Goal: Task Accomplishment & Management: Manage account settings

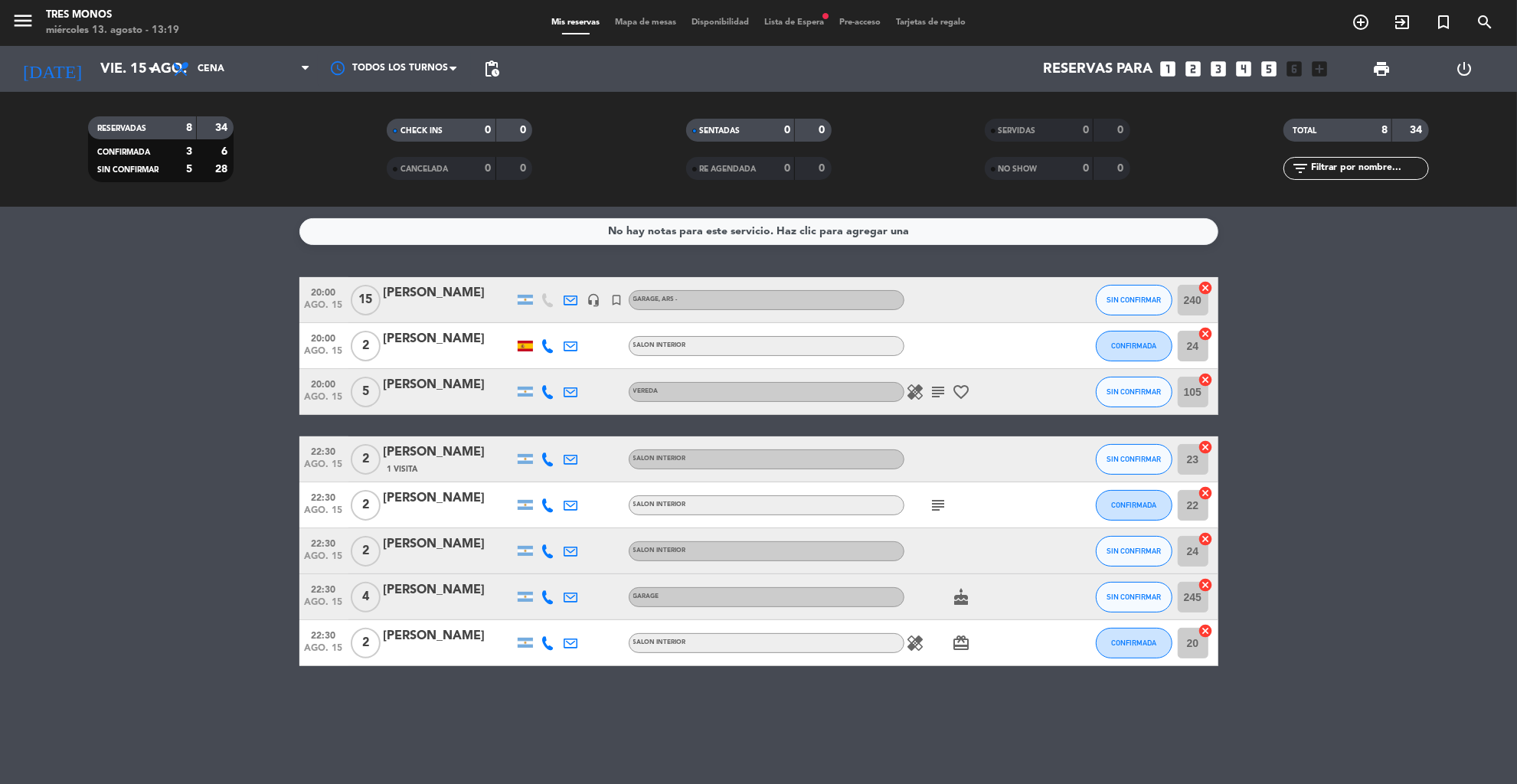
click at [1468, 69] on icon "power_settings_new" at bounding box center [1464, 69] width 19 height 19
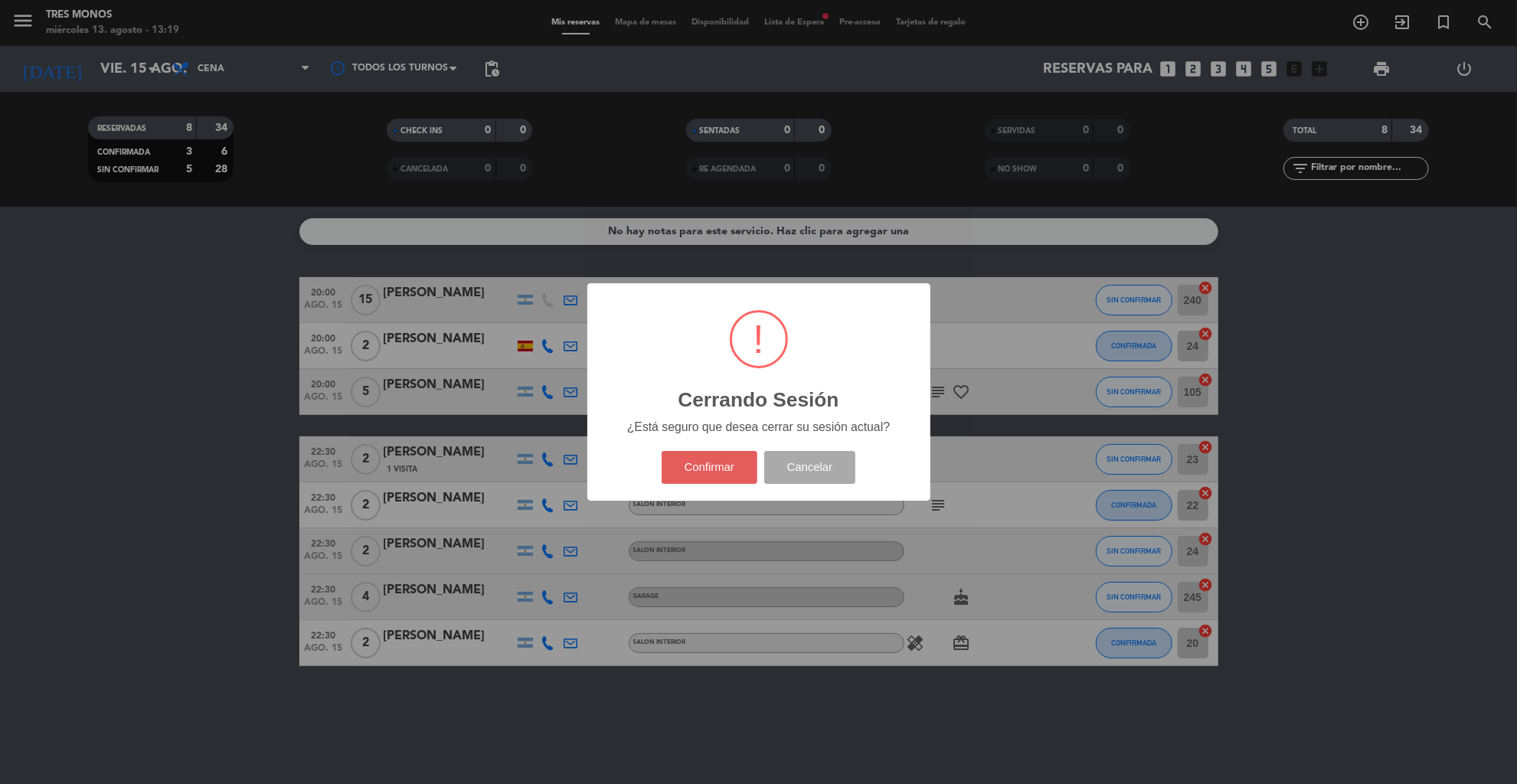
click at [713, 466] on button "Confirmar" at bounding box center [709, 467] width 96 height 33
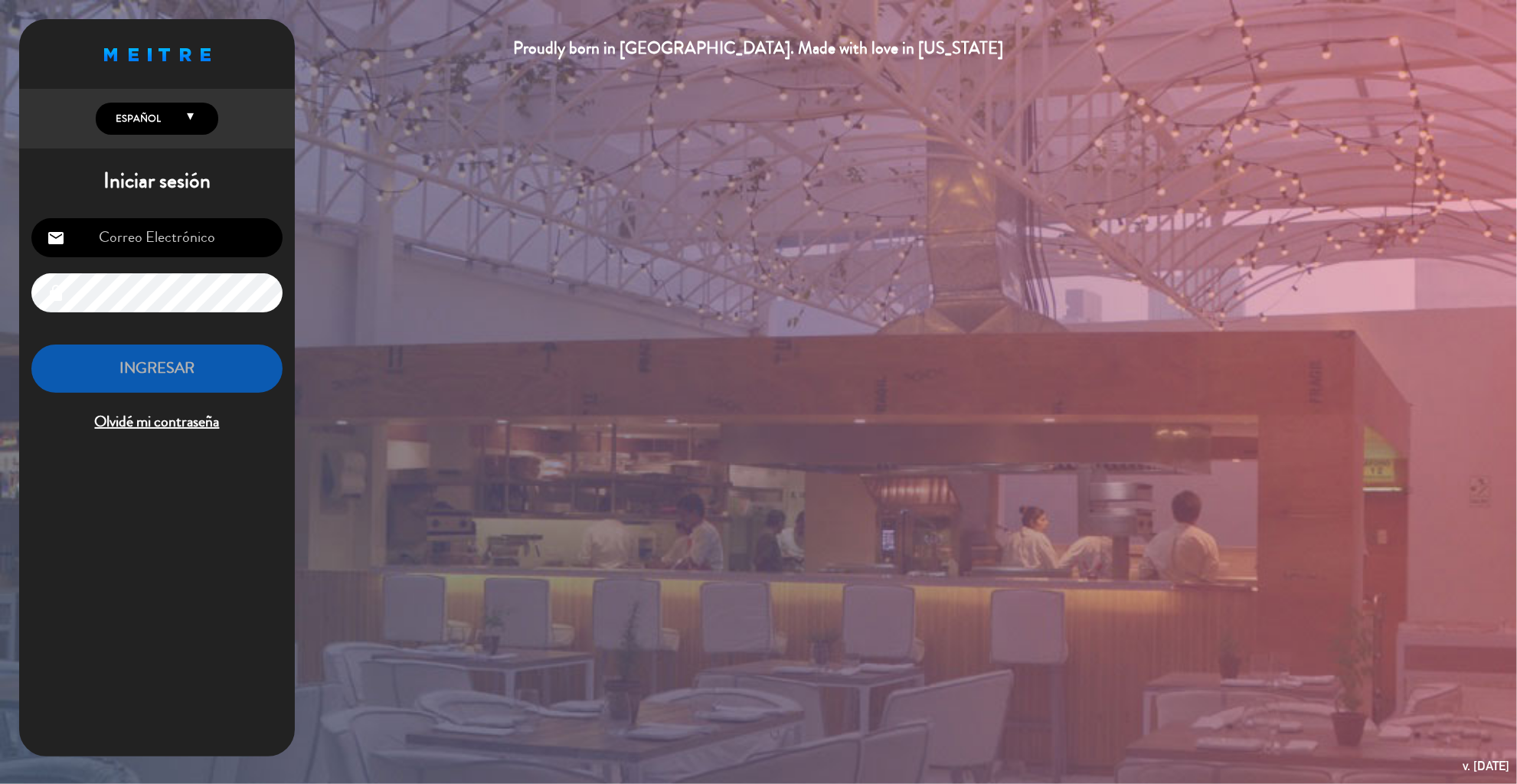
click at [188, 253] on input "email" at bounding box center [157, 237] width 251 height 39
type input "[EMAIL_ADDRESS][DOMAIN_NAME]"
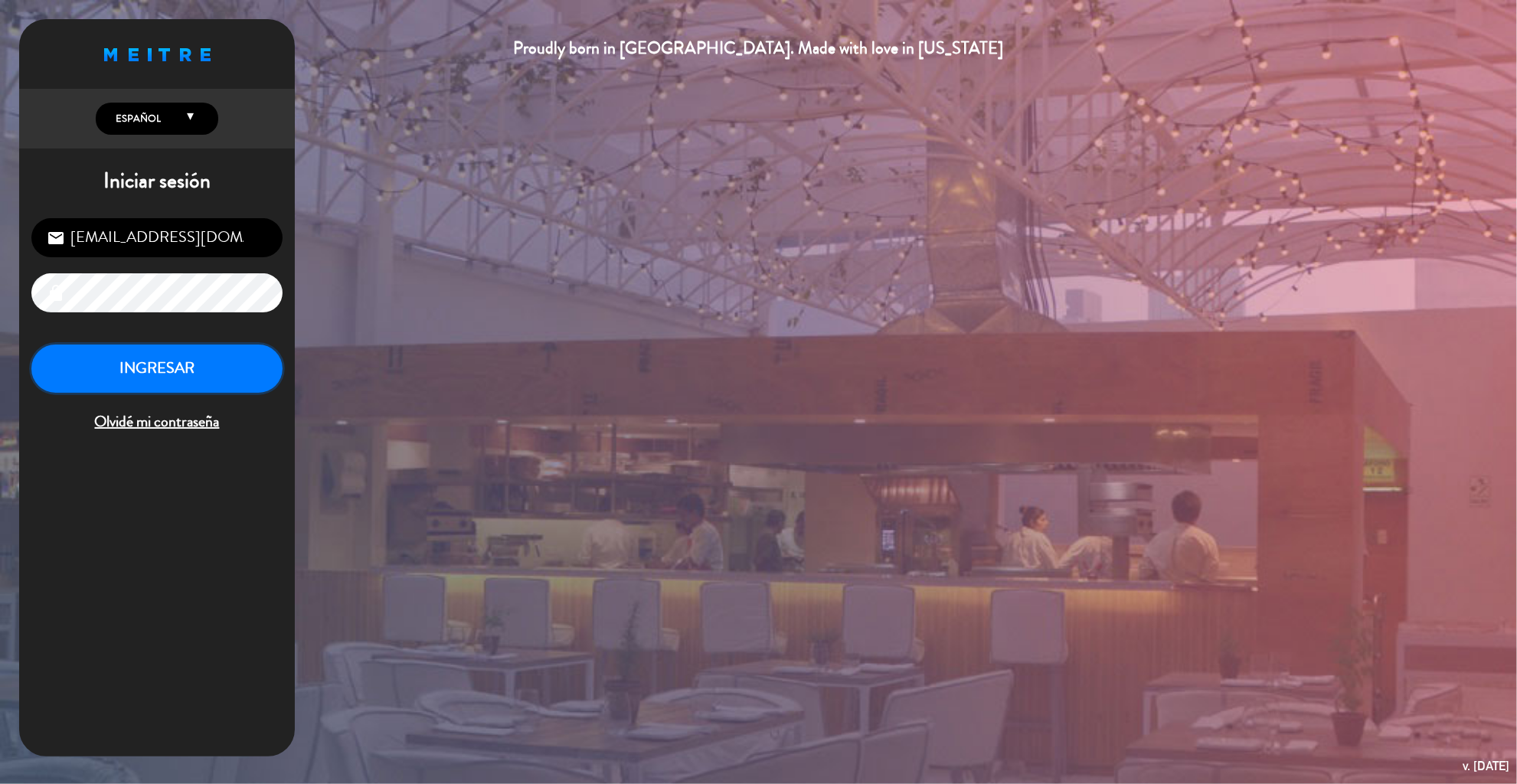
click at [165, 379] on button "INGRESAR" at bounding box center [157, 368] width 251 height 48
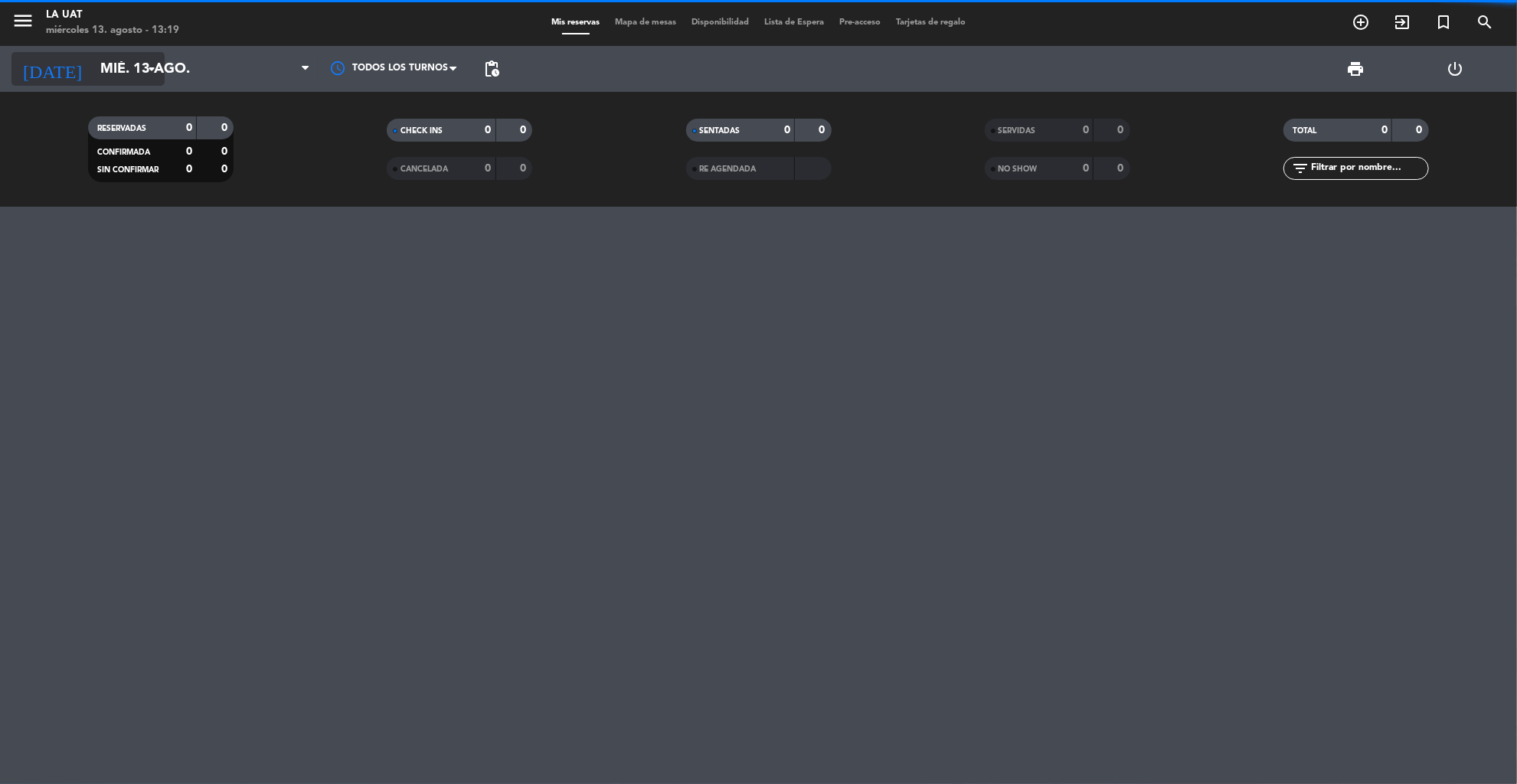
click at [142, 74] on icon "arrow_drop_down" at bounding box center [152, 69] width 19 height 19
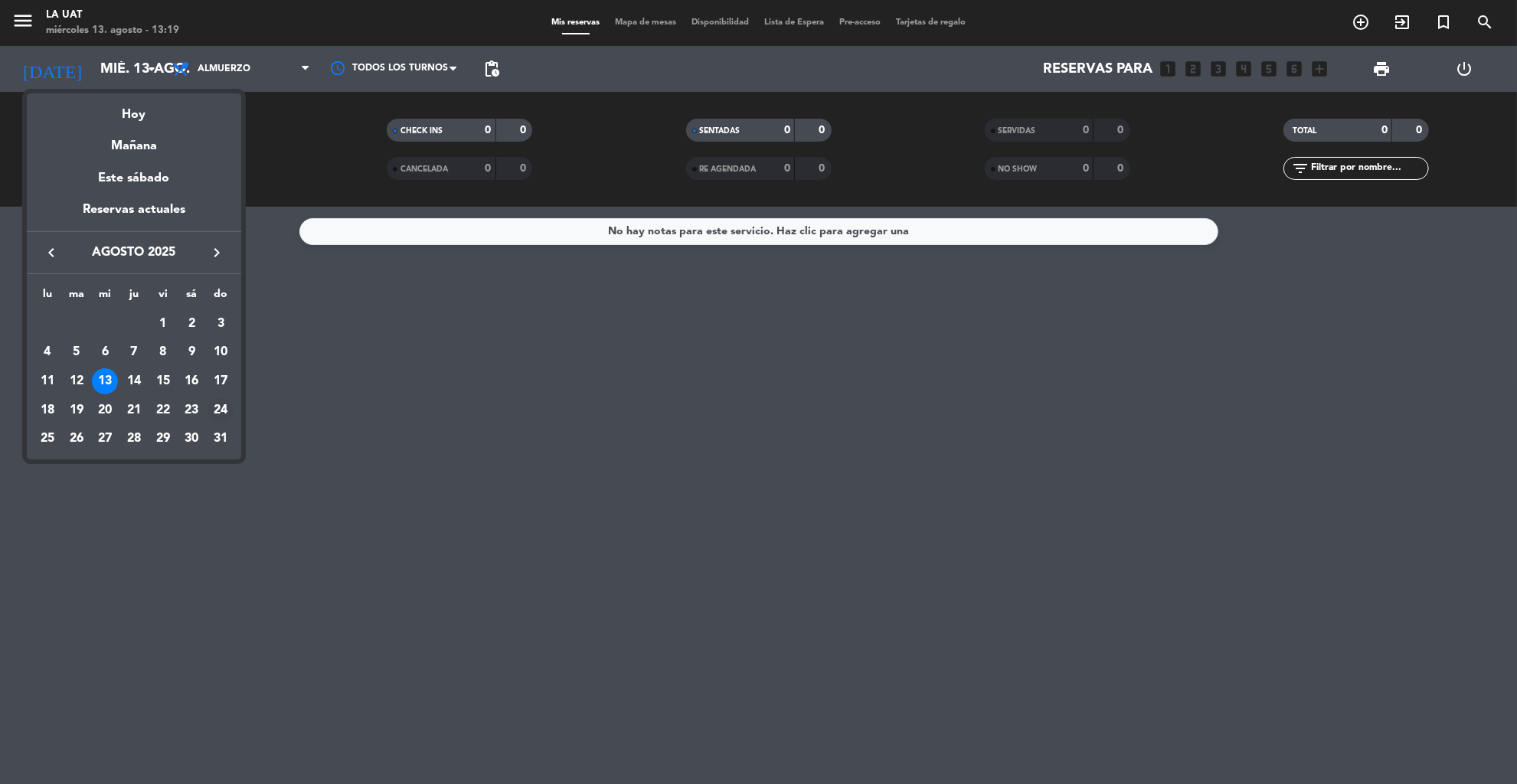
click at [220, 407] on div "24" at bounding box center [220, 410] width 26 height 26
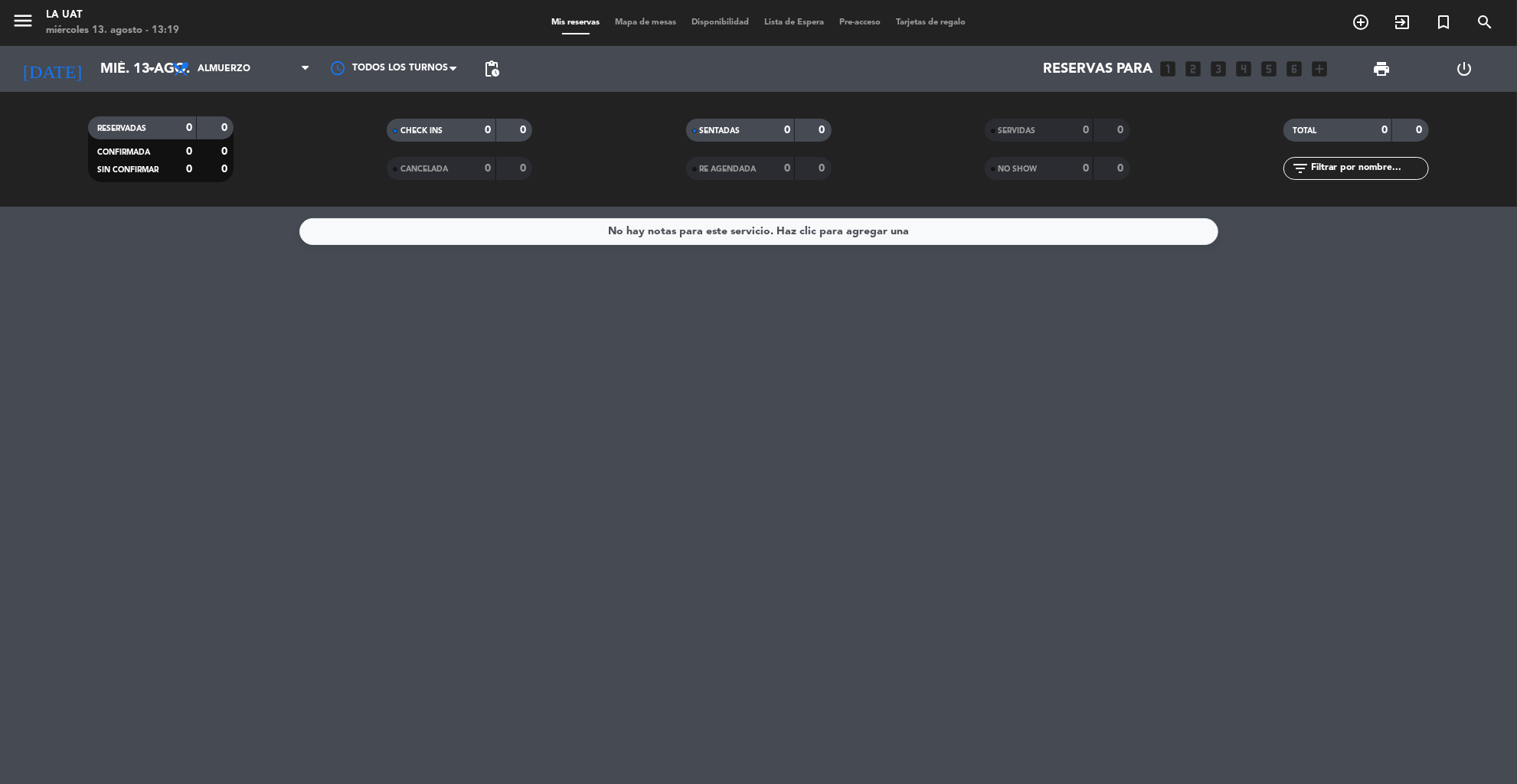
type input "dom. 24 ago."
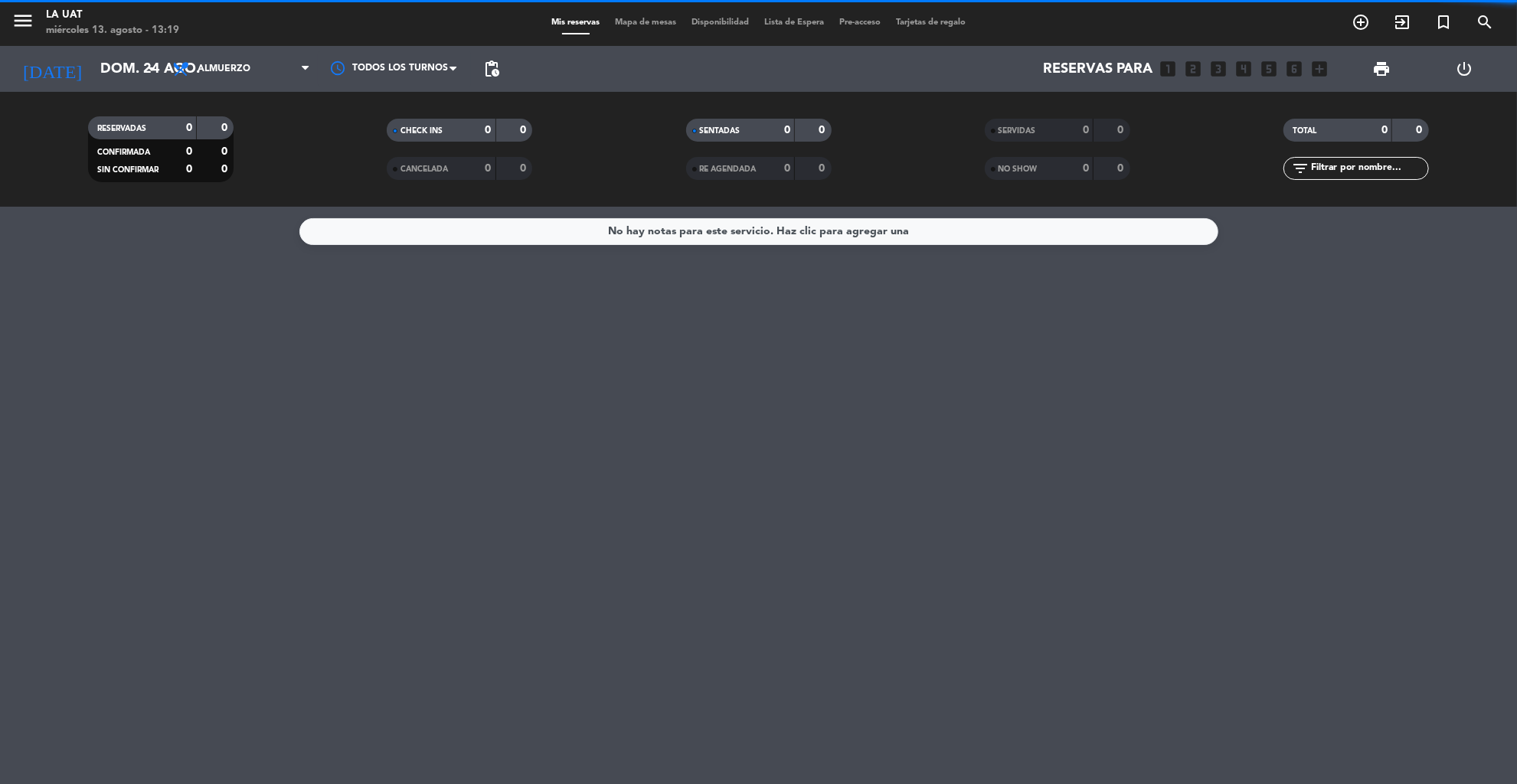
click at [250, 71] on span "Almuerzo" at bounding box center [241, 69] width 153 height 34
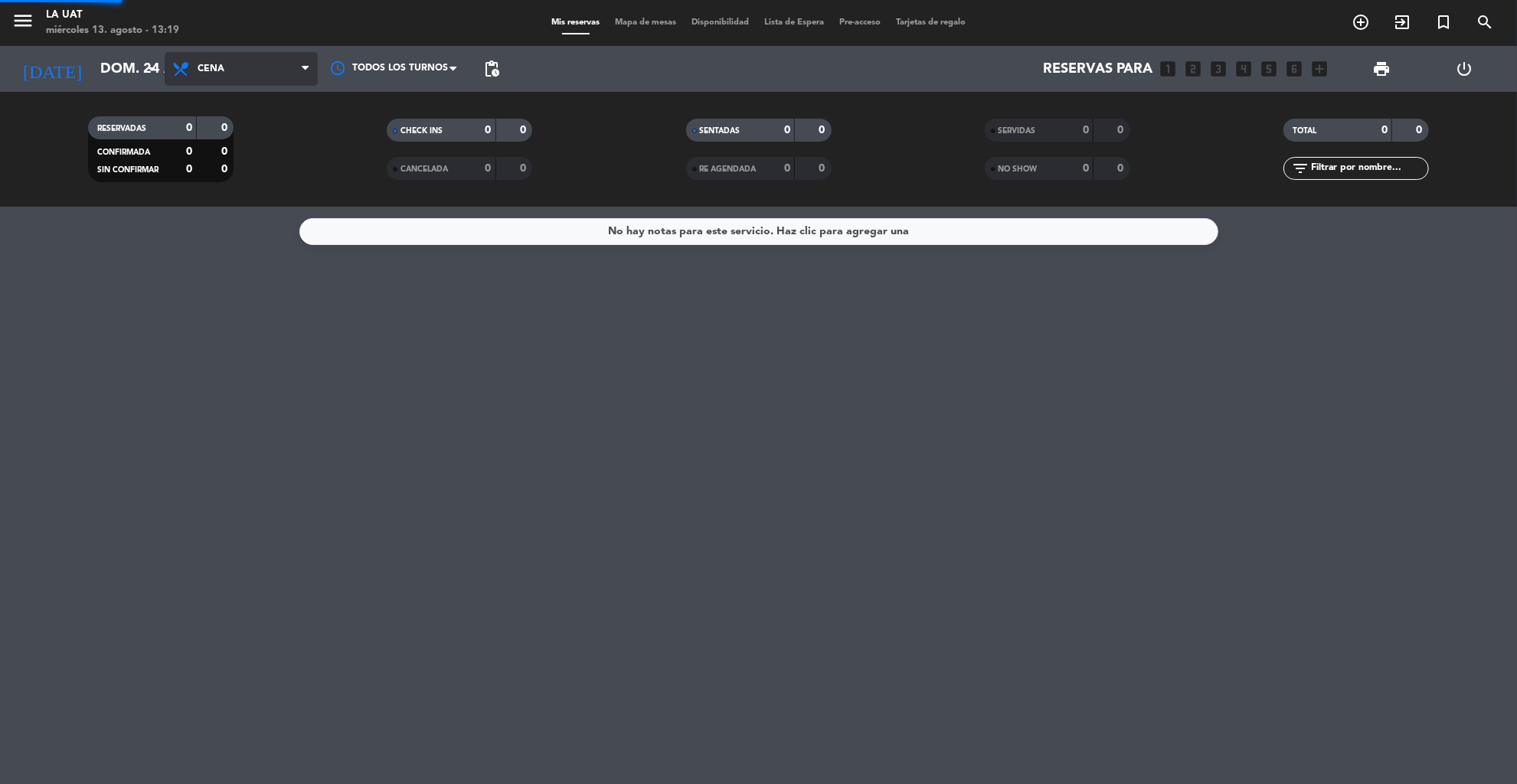
click at [249, 180] on div "menu La Uat [DATE] 13. agosto - 13:19 Mis reservas Mapa de mesas Disponibilidad…" at bounding box center [758, 103] width 1517 height 207
